Goal: Communication & Community: Ask a question

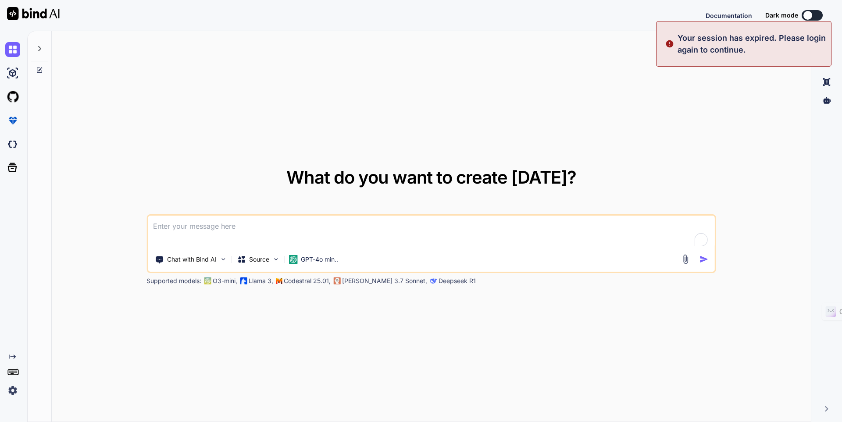
click at [699, 132] on div "What do you want to create [DATE]? Chat with Bind AI Source GPT-4o min.. Suppor…" at bounding box center [431, 227] width 759 height 392
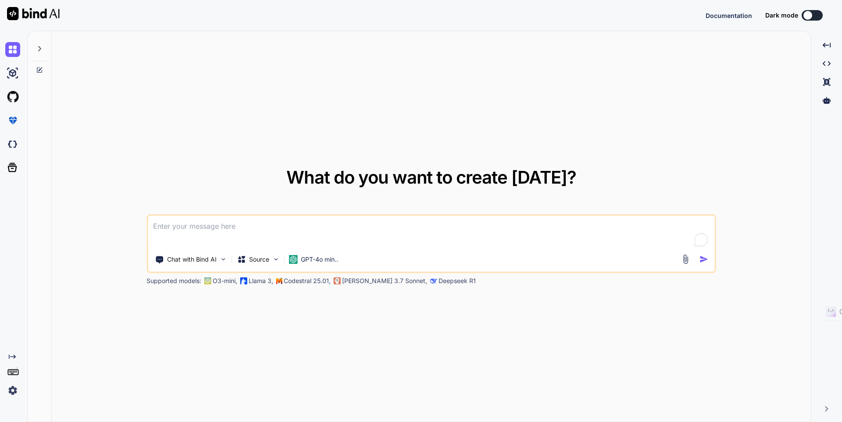
type textarea "x"
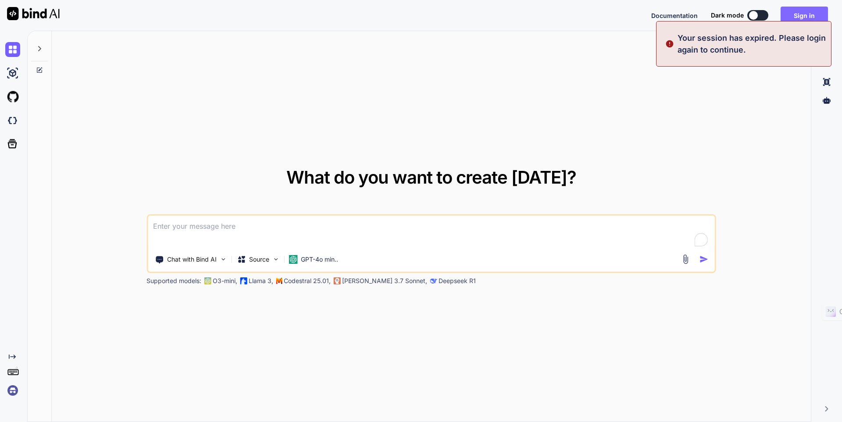
click at [801, 15] on button "Sign in" at bounding box center [804, 16] width 47 height 18
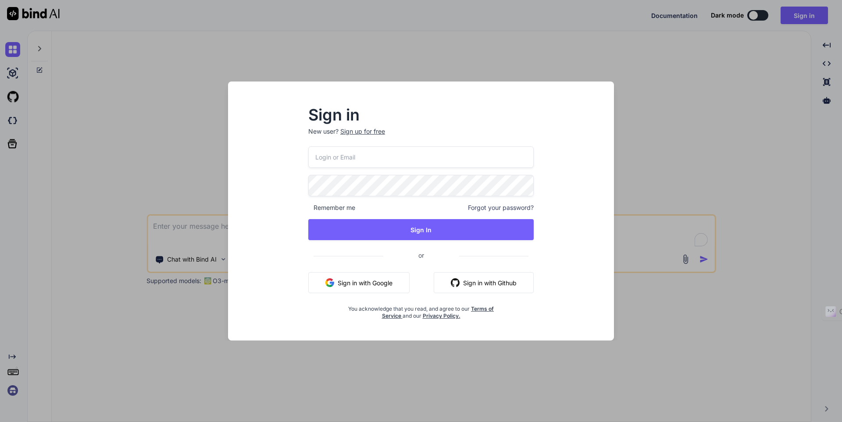
type input "[EMAIL_ADDRESS][DOMAIN_NAME]"
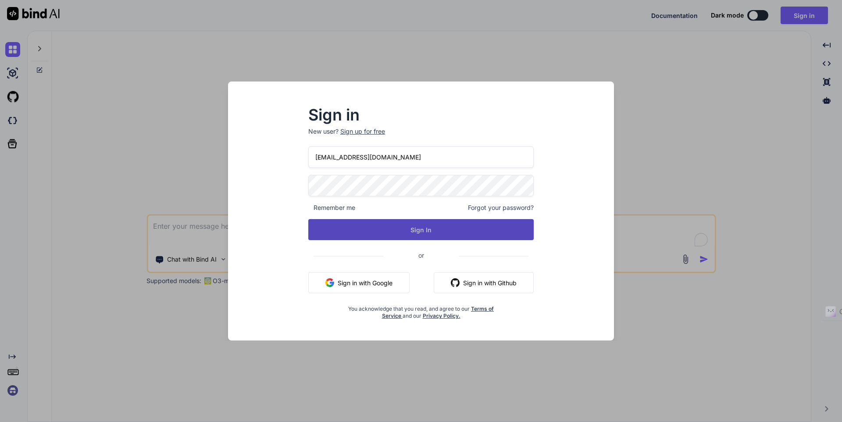
click at [375, 224] on button "Sign In" at bounding box center [420, 229] width 225 height 21
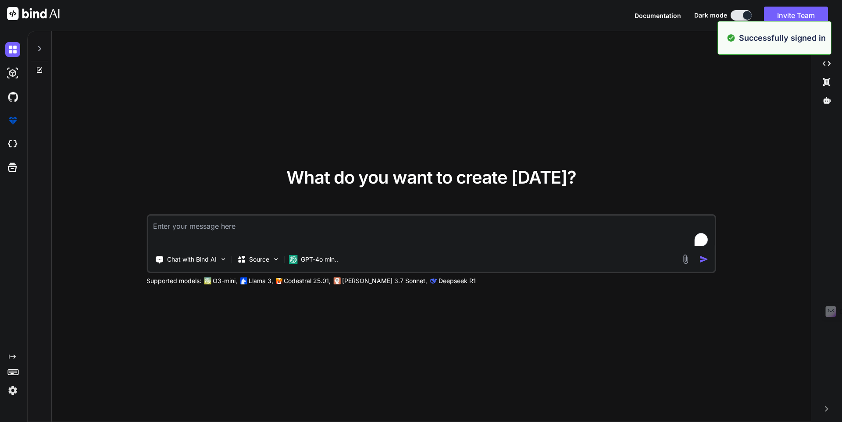
type textarea "x"
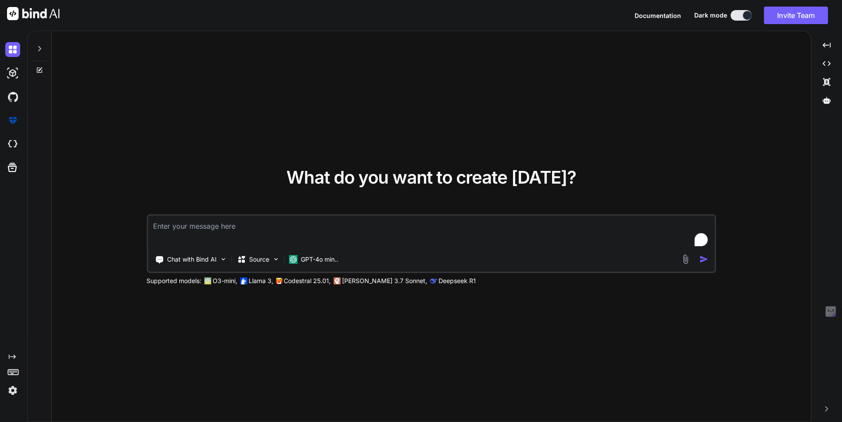
click at [205, 225] on textarea "To enrich screen reader interactions, please activate Accessibility in Grammarl…" at bounding box center [431, 232] width 567 height 32
type textarea "W"
type textarea "x"
type textarea "Wr"
type textarea "x"
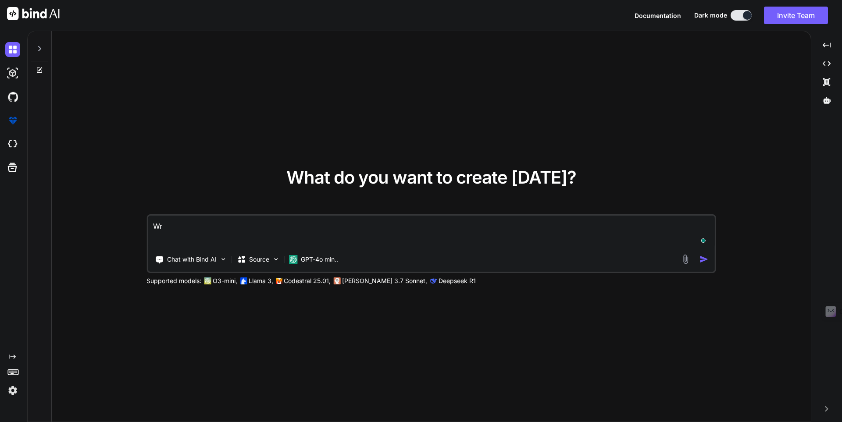
type textarea "Wri"
type textarea "x"
type textarea "Writ"
type textarea "x"
type textarea "Wri"
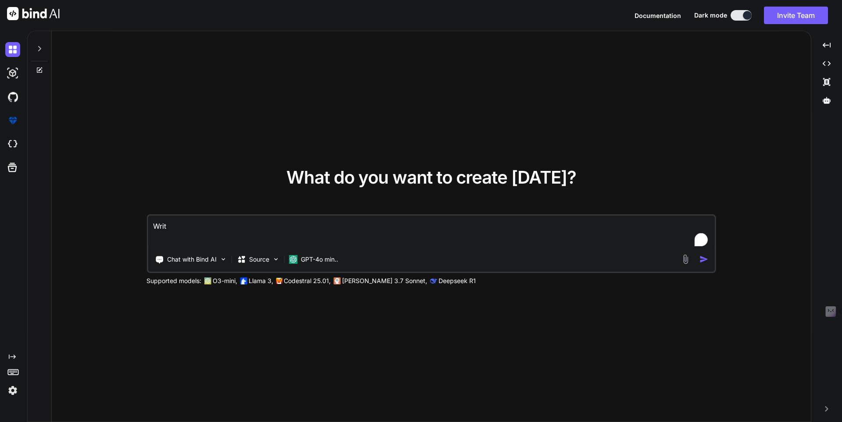
type textarea "x"
type textarea "Wr"
type textarea "x"
type textarea "W"
type textarea "x"
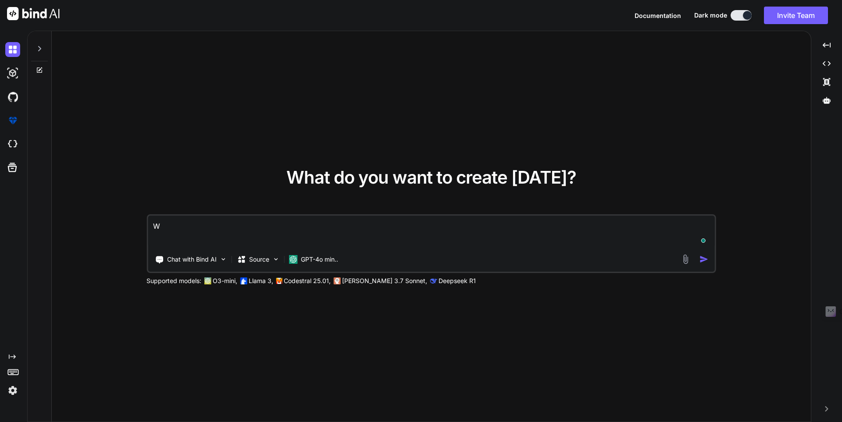
type textarea "x"
type textarea "H"
type textarea "x"
type textarea "He"
type textarea "x"
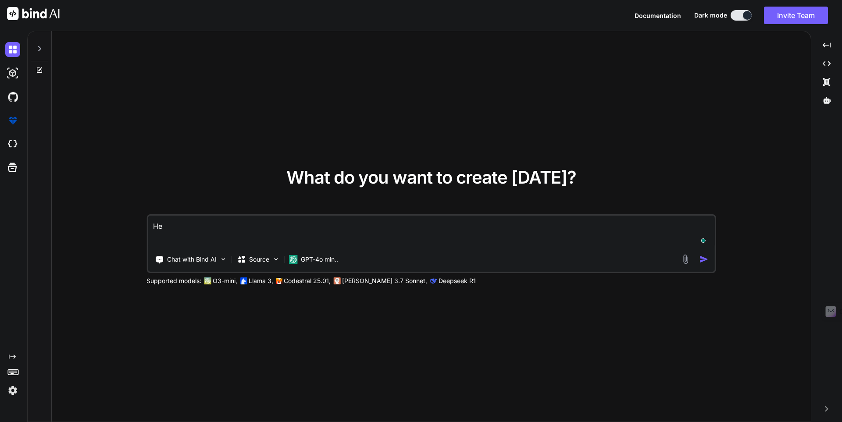
type textarea "Hey"
type textarea "x"
type textarea "Hey"
type textarea "x"
type textarea "Hey y"
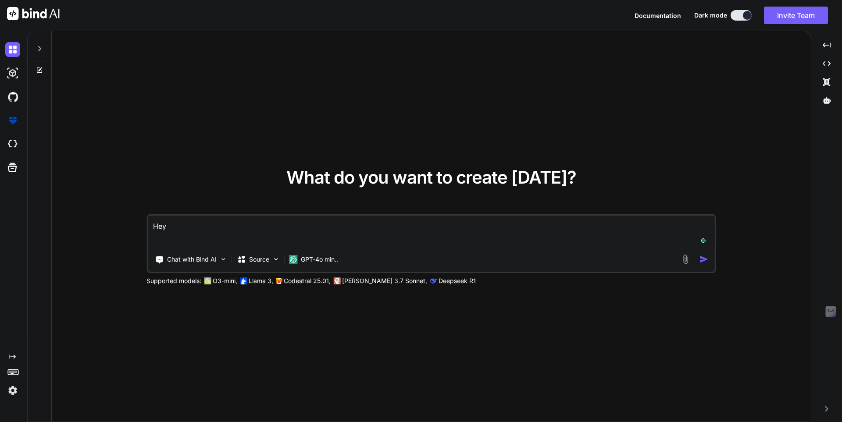
type textarea "x"
type textarea "Hey yo"
type textarea "x"
type textarea "Hey you"
type textarea "x"
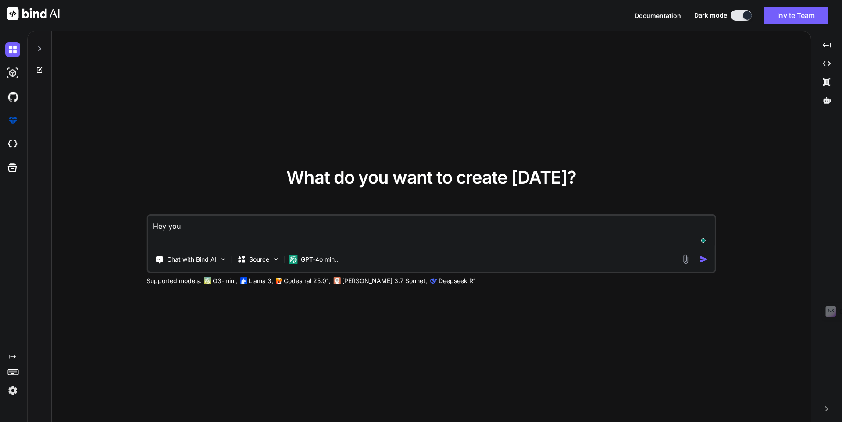
type textarea "Hey you"
type textarea "x"
type textarea "Hey you a"
type textarea "x"
type textarea "Hey you ar"
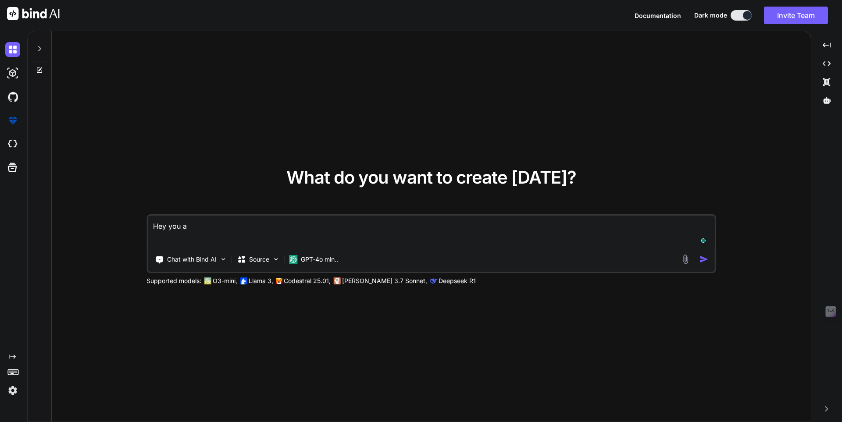
type textarea "x"
type textarea "Hey you are"
type textarea "x"
type textarea "Hey you are"
type textarea "x"
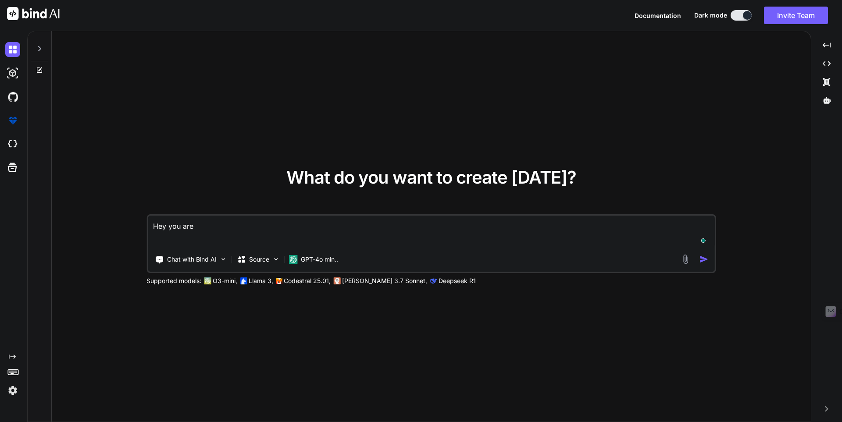
type textarea "Hey you are a"
type textarea "x"
type textarea "Hey you are a"
type textarea "x"
type textarea "Hey you are a p"
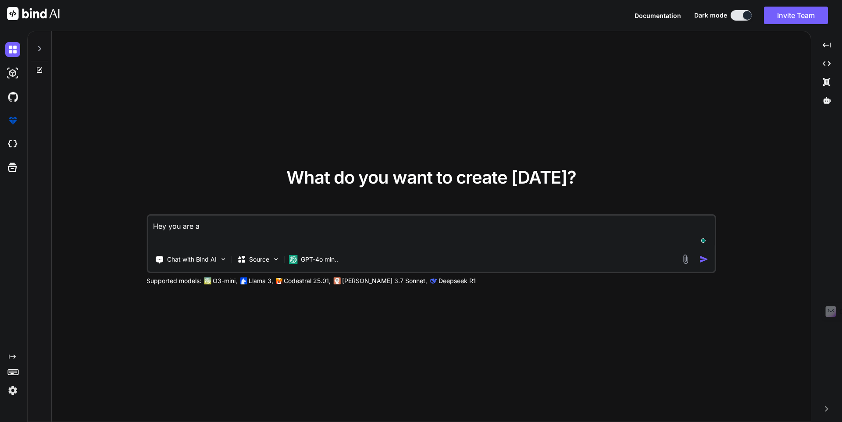
type textarea "x"
type textarea "Hey you are a py"
type textarea "x"
type textarea "Hey you are a pyt"
type textarea "x"
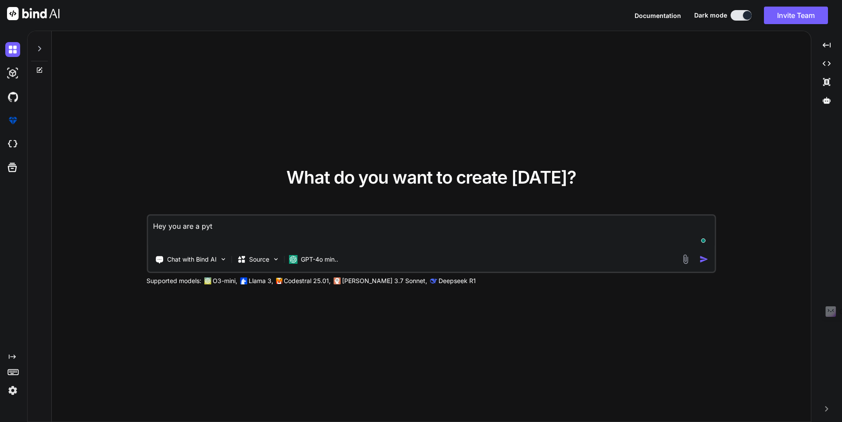
type textarea "Hey you are a pyth"
type textarea "x"
type textarea "Hey you are a pytho"
type textarea "x"
type textarea "Hey you are a python"
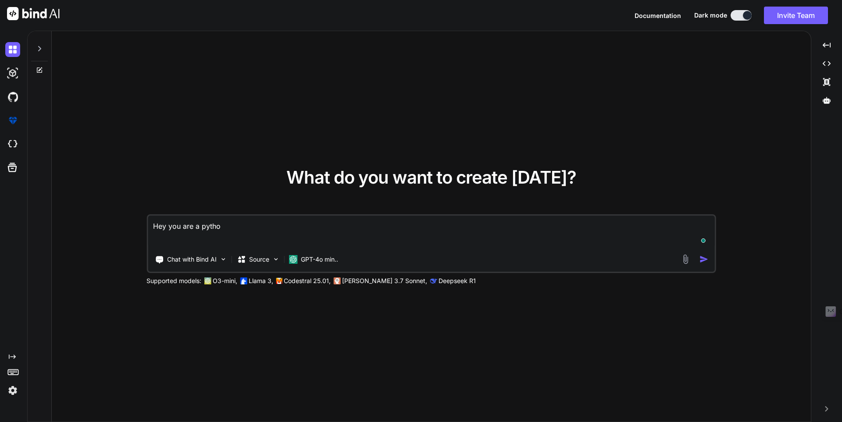
type textarea "x"
type textarea "Hey you are a python"
type textarea "x"
type textarea "Hey you are a python e"
type textarea "x"
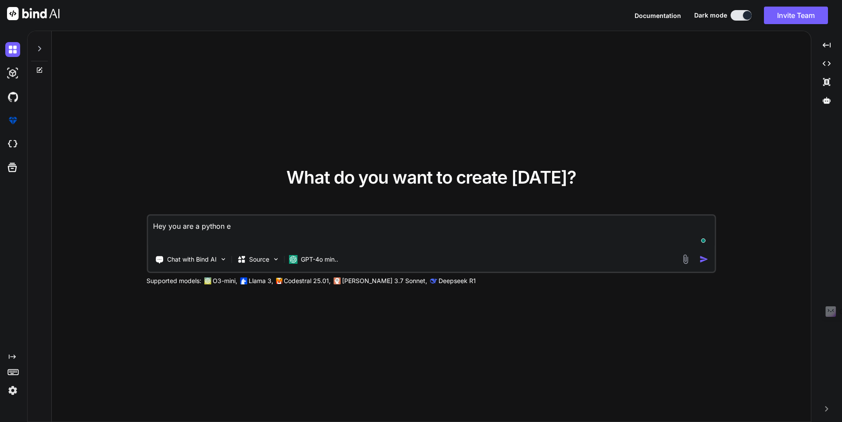
type textarea "Hey you are a python ex"
type textarea "x"
type textarea "Hey you are a python exp"
type textarea "x"
type textarea "Hey you are a python expe"
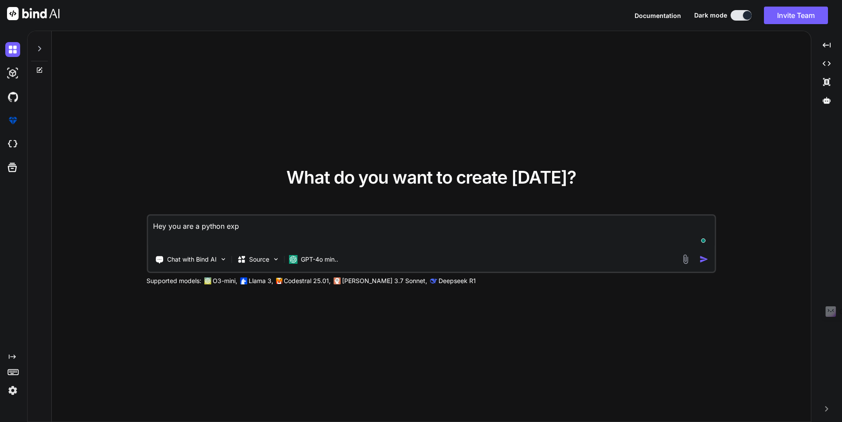
type textarea "x"
type textarea "Hey you are a python exper"
type textarea "x"
type textarea "Hey you are a python expert"
type textarea "x"
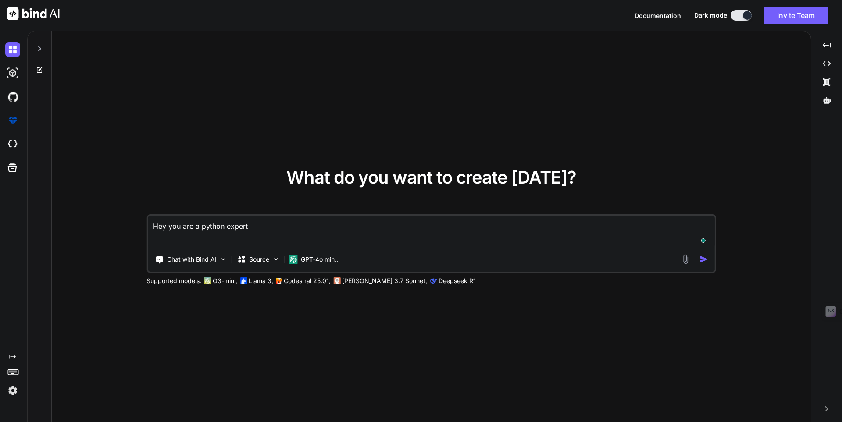
type textarea "Hey you are a python expert"
type textarea "x"
type textarea "Hey you are a python expert s"
type textarea "x"
type textarea "Hey you are a python expert so"
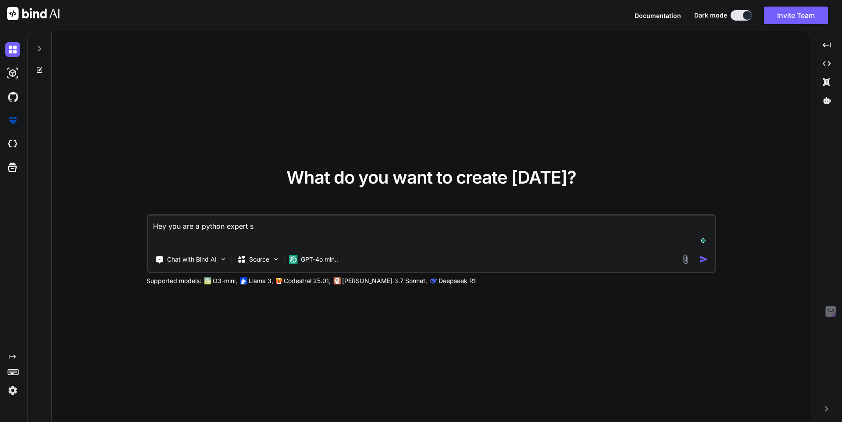
type textarea "x"
type textarea "Hey you are a python expert so"
type textarea "x"
type textarea "Hey you are a python expert so p"
type textarea "x"
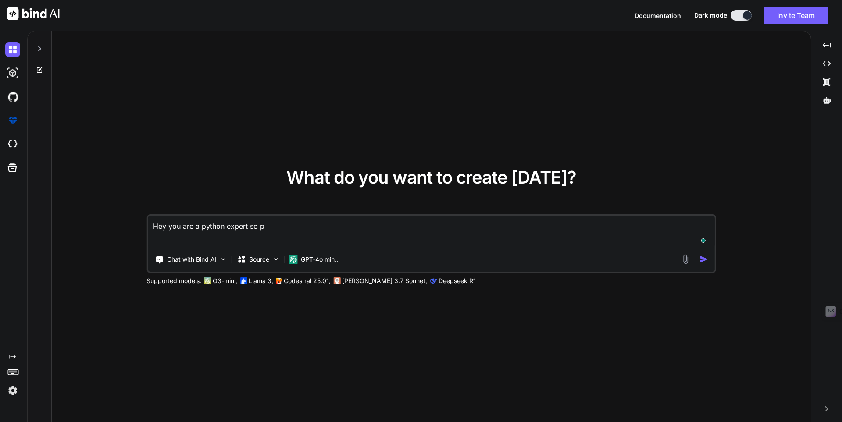
type textarea "Hey you are a python expert so pl"
type textarea "x"
type textarea "Hey you are a python expert so ple"
type textarea "x"
type textarea "Hey you are a python expert so plea"
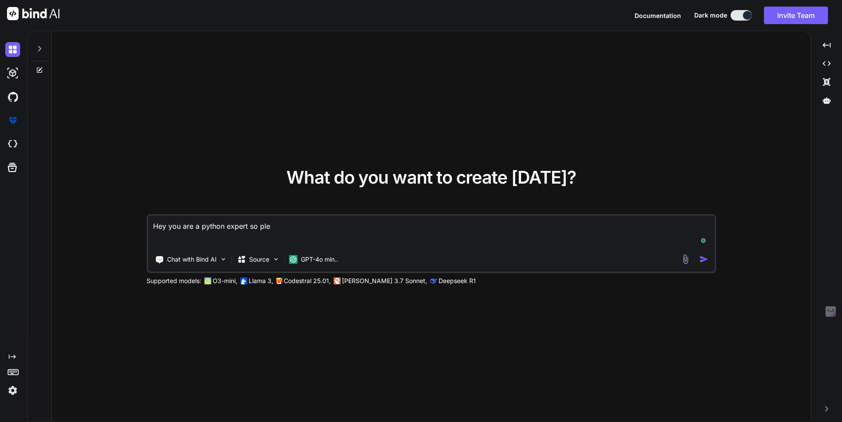
type textarea "x"
type textarea "Hey you are a python expert so pleas"
type textarea "x"
type textarea "Hey you are a python expert so please"
type textarea "x"
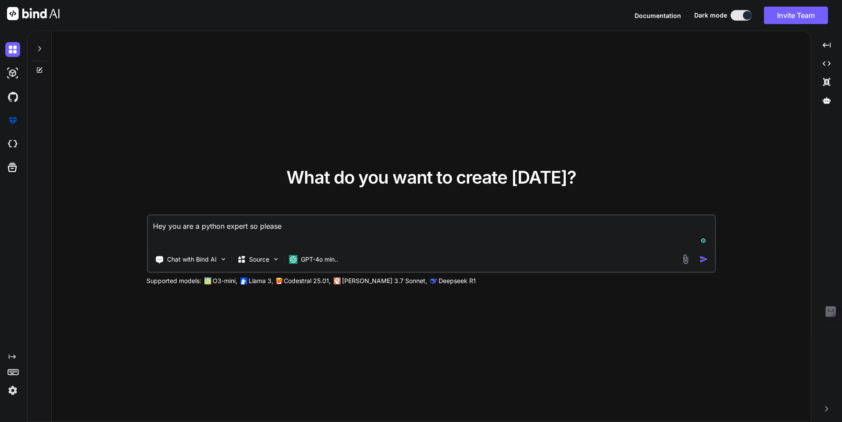
type textarea "Hey you are a python expert so please"
type textarea "x"
type textarea "Hey you are a python expert so please w"
type textarea "x"
type textarea "Hey you are a python expert so please wr"
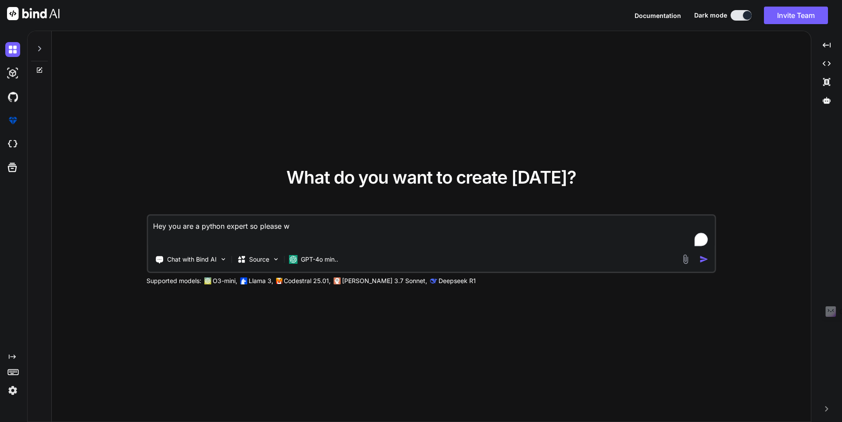
type textarea "x"
type textarea "Hey you are a python expert so please wri"
type textarea "x"
type textarea "Hey you are a python expert so please writ"
type textarea "x"
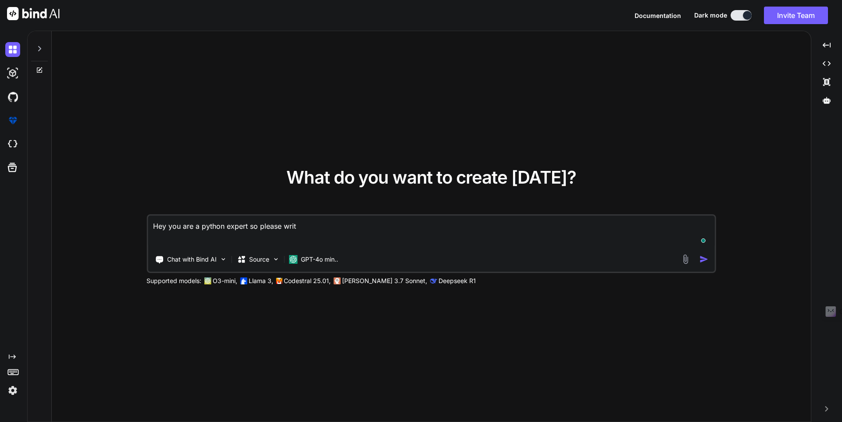
type textarea "Hey you are a python expert so please write"
type textarea "x"
type textarea "Hey you are a python expert so please write"
type textarea "x"
type textarea "Hey you are a python expert so please write a"
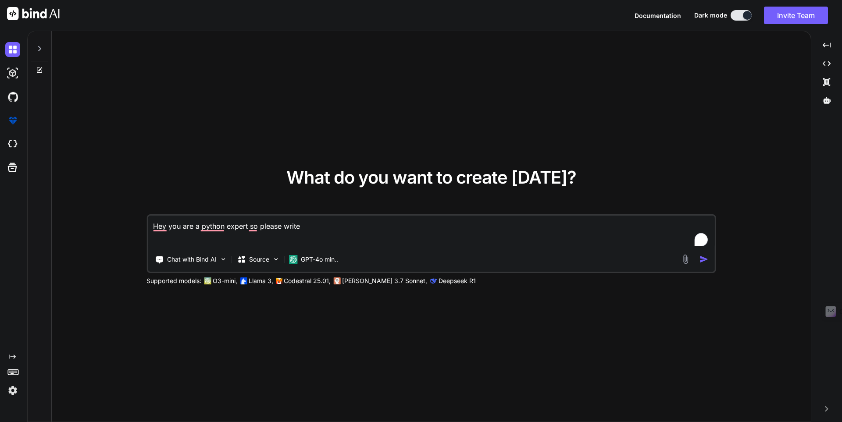
type textarea "x"
type textarea "Hey you are a python expert so please write a"
type textarea "x"
type textarea "Hey you are a python expert so please write a b"
type textarea "x"
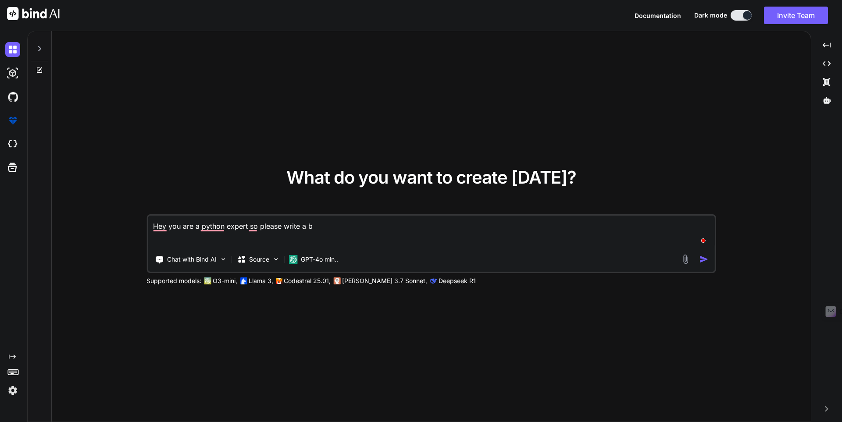
type textarea "Hey you are a python expert so please write a br"
type textarea "x"
type textarea "Hey you are a python expert so please write a bri"
type textarea "x"
type textarea "Hey you are a python expert so please write a [PERSON_NAME]"
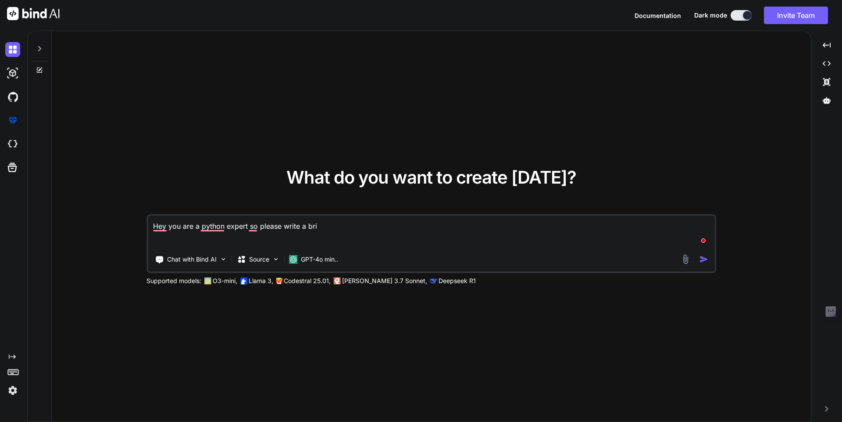
type textarea "x"
type textarea "Hey you are a python expert so please write a brief"
type textarea "x"
type textarea "Hey you are a python expert so please write a brief"
type textarea "x"
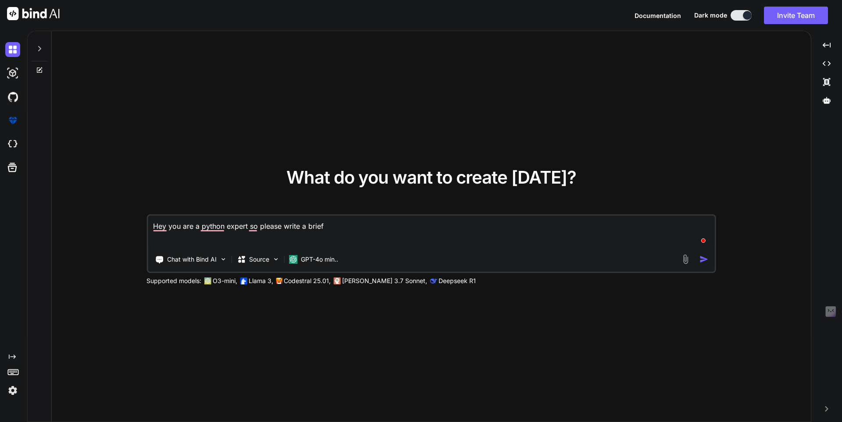
type textarea "Hey you are a python expert so please write a brief n"
type textarea "x"
type textarea "Hey you are a python expert so please write a brief no"
type textarea "x"
type textarea "Hey you are a python expert so please write a brief not"
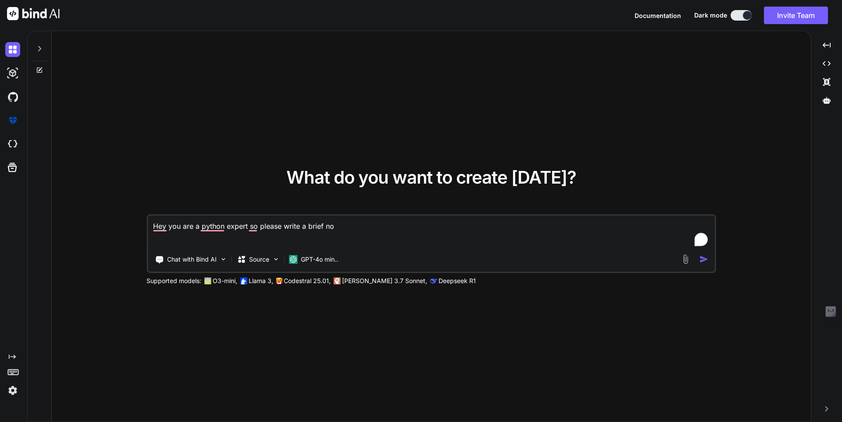
type textarea "x"
type textarea "Hey you are a python expert so please write a brief note"
type textarea "x"
type textarea "Hey you are a python expert so please write a brief noted"
type textarea "x"
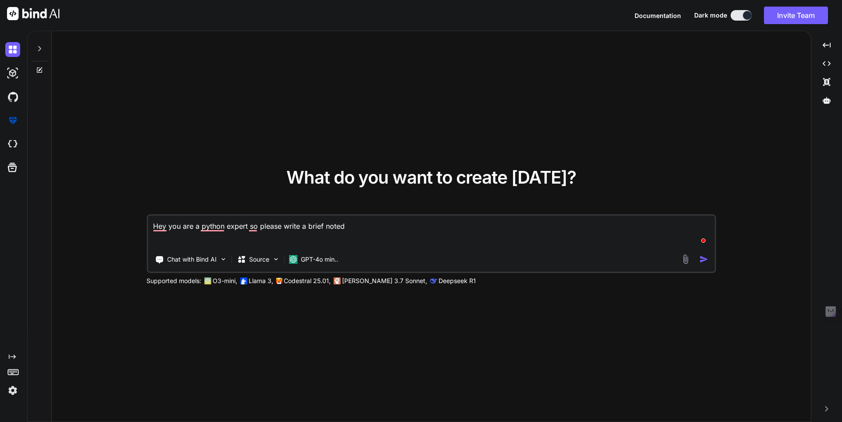
type textarea "Hey you are a python expert so please write a brief noted"
type textarea "x"
type textarea "Hey you are a python expert so please write a brief noted"
type textarea "x"
type textarea "Hey you are a python expert so please write a brief note"
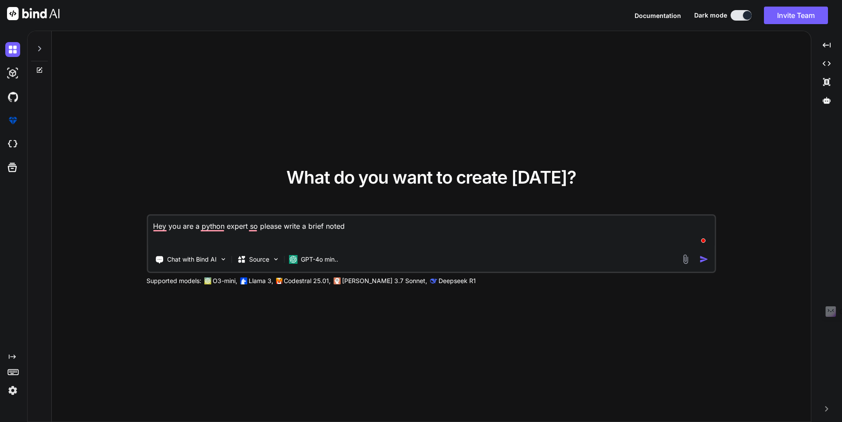
type textarea "x"
type textarea "Hey you are a python expert so please write a brief notes"
type textarea "x"
type textarea "Hey you are a python expert so please write a brief notes"
type textarea "x"
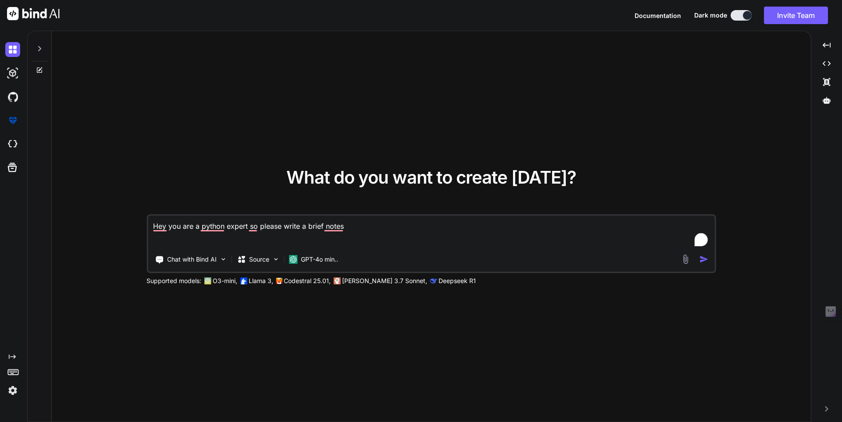
type textarea "Hey you are a python expert so please write a brief notes n"
type textarea "x"
type textarea "Hey you are a python expert so please write a brief notes nu"
type textarea "x"
type textarea "Hey you are a python expert so please write a brief notes num"
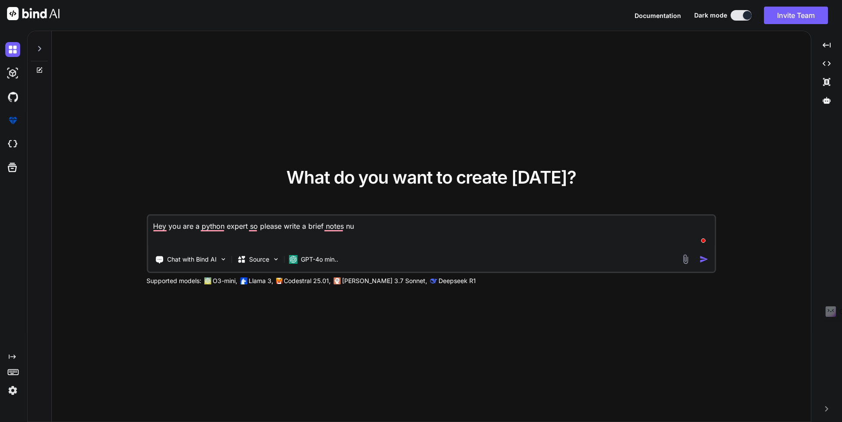
type textarea "x"
type textarea "Hey you are a python expert so please write a brief notes numb"
type textarea "x"
type textarea "Hey you are a python expert so please write a brief notes numbe"
type textarea "x"
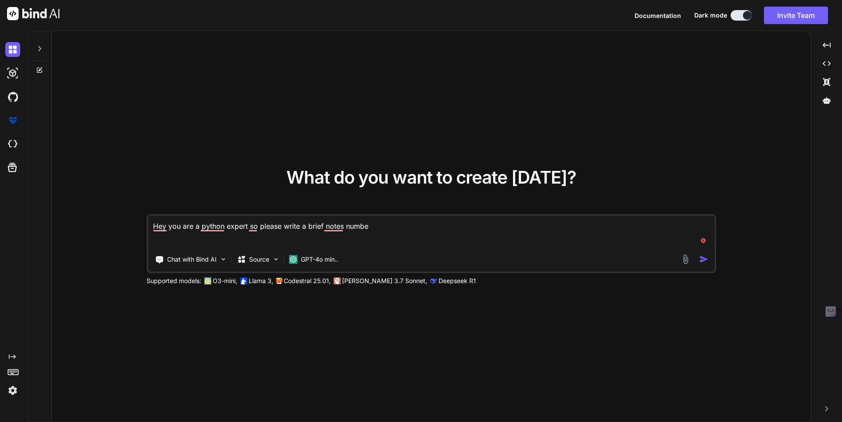
type textarea "Hey you are a python expert so please write a brief notes number"
type textarea "x"
type textarea "Hey you are a python expert so please write a brief notes number"
type textarea "x"
type textarea "Hey you are a python expert so please write a brief notes number i"
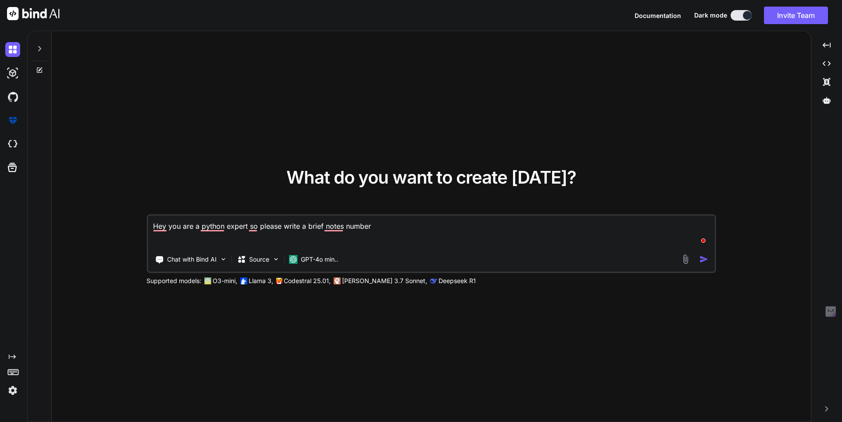
type textarea "x"
type textarea "Hey you are a python expert so please write a brief notes number in"
type textarea "x"
type textarea "Hey you are a python expert so please write a brief notes number in"
type textarea "x"
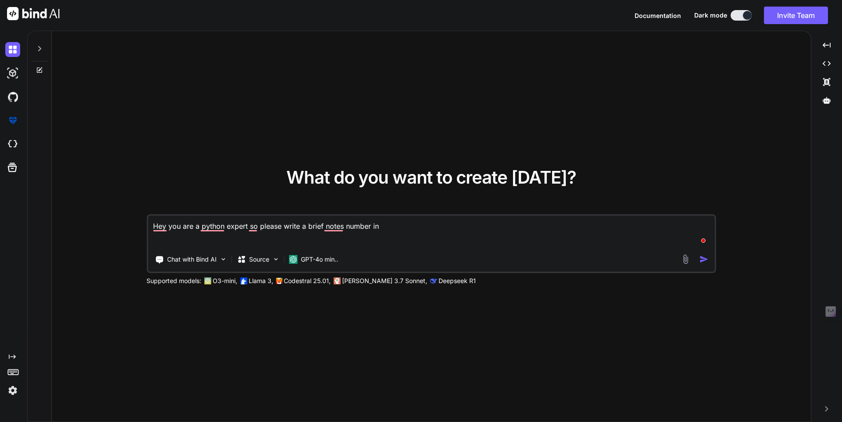
type textarea "Hey you are a python expert so please write a brief notes number in p"
type textarea "x"
type textarea "Hey you are a python expert so please write a brief notes number in py"
type textarea "x"
type textarea "Hey you are a python expert so please write a brief notes number in pyt"
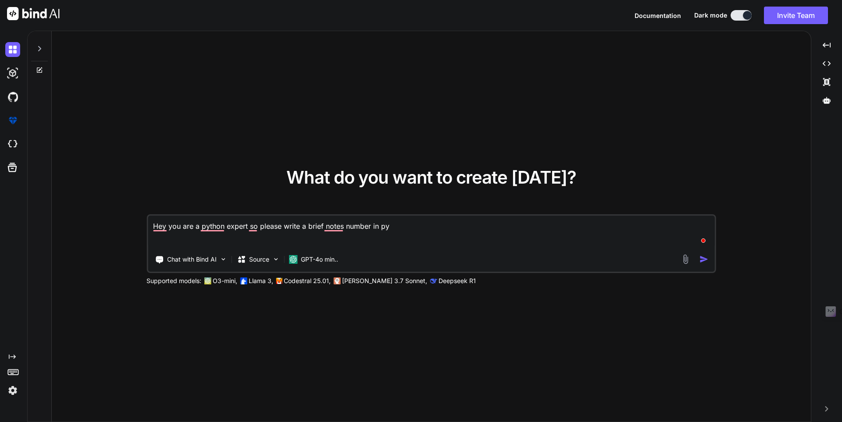
type textarea "x"
type textarea "Hey you are a python expert so please write a brief notes number in pyth"
type textarea "x"
type textarea "Hey you are a python expert so please write a brief notes number in pytho"
type textarea "x"
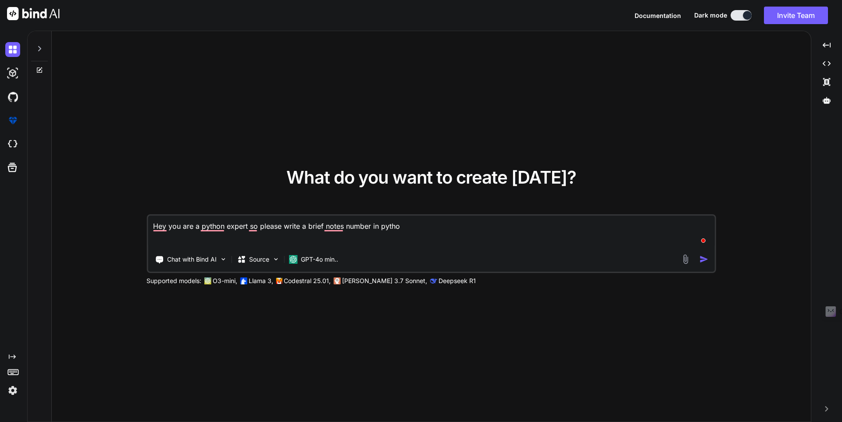
type textarea "Hey you are a python expert so please write a brief notes number in python"
type textarea "x"
type textarea "Hey you are a python expert so please write a brief notes number in python"
type textarea "x"
type textarea "Hey you are a python expert so please write a brief notes number in python i"
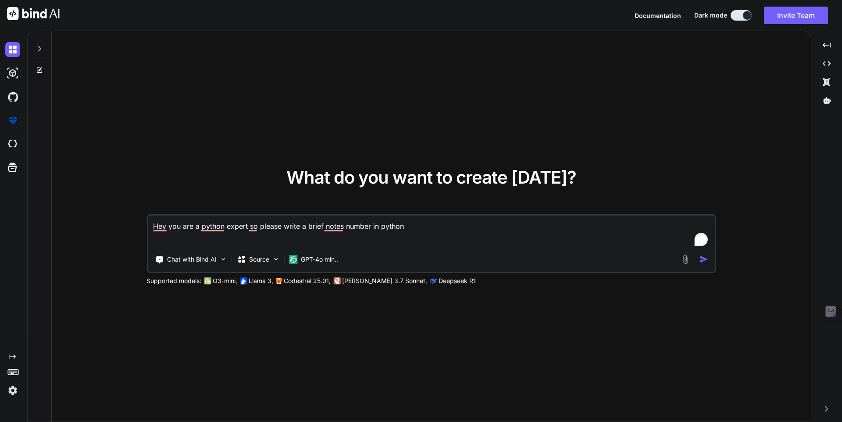
type textarea "x"
type textarea "Hey you are a python expert so please write a brief notes number in python in"
type textarea "x"
type textarea "Hey you are a python expert so please write a brief notes number in python in"
type textarea "x"
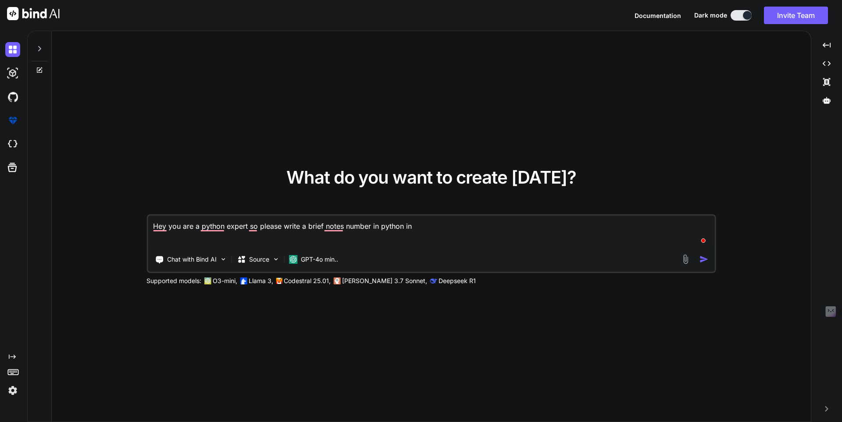
type textarea "Hey you are a python expert so please write a brief notes number in python in s"
type textarea "x"
type textarea "Hey you are a python expert so please write a brief notes number in python in si"
type textarea "x"
type textarea "Hey you are a python expert so please write a brief notes number in python in s…"
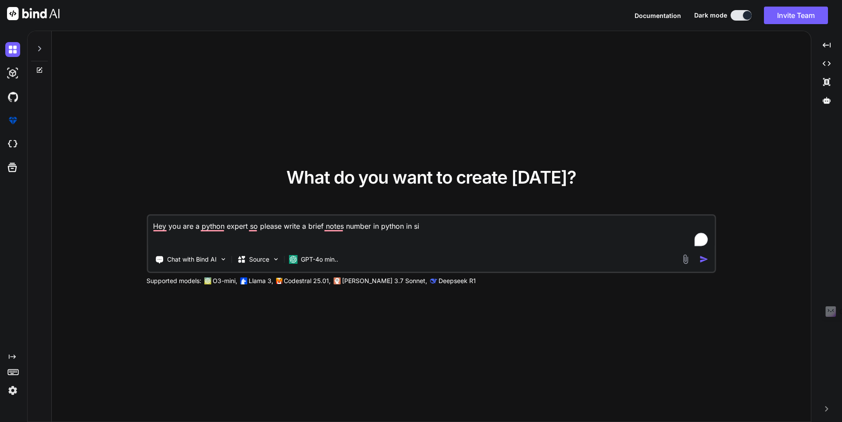
type textarea "x"
type textarea "Hey you are a python expert so please write a brief notes number in python in s…"
type textarea "x"
type textarea "Hey you are a python expert so please write a brief notes number in python in s…"
type textarea "x"
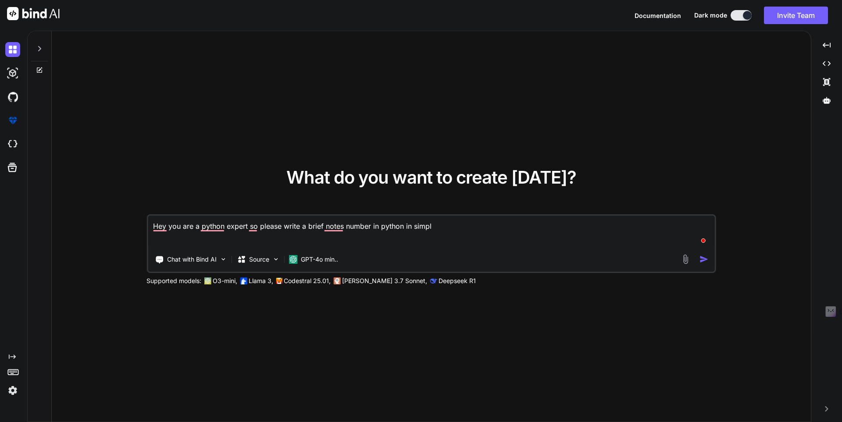
type textarea "Hey you are a python expert so please write a brief notes number in python in s…"
type textarea "x"
type textarea "Hey you are a python expert so please write a brief notes number in python in s…"
type textarea "x"
type textarea "Hey you are a python expert so please write a brief notes number in python in s…"
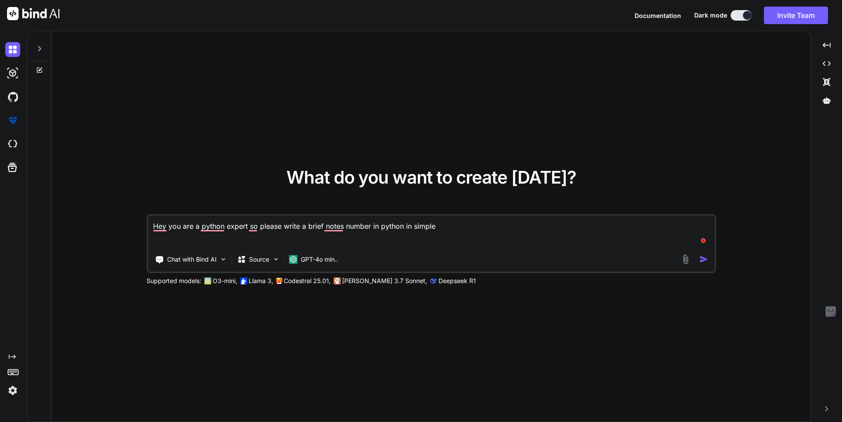
type textarea "x"
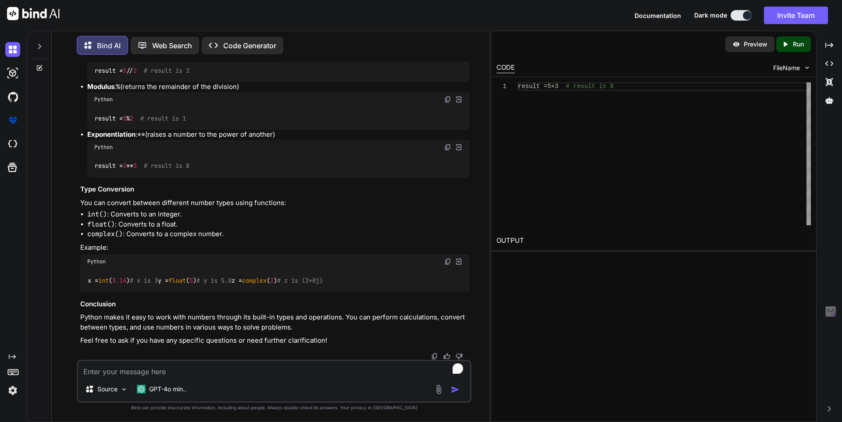
scroll to position [462, 0]
